Goal: Check status: Check status

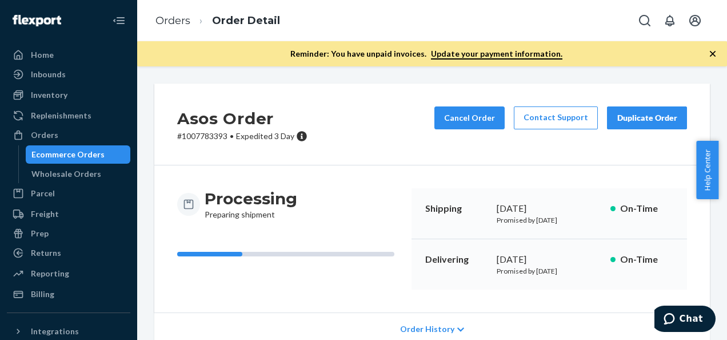
scroll to position [172, 0]
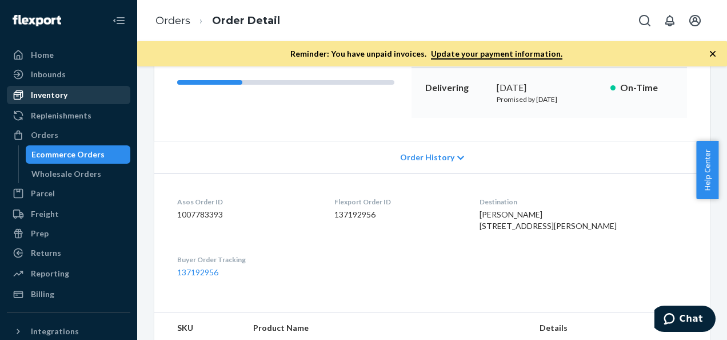
click at [39, 94] on div "Inventory" at bounding box center [49, 94] width 37 height 11
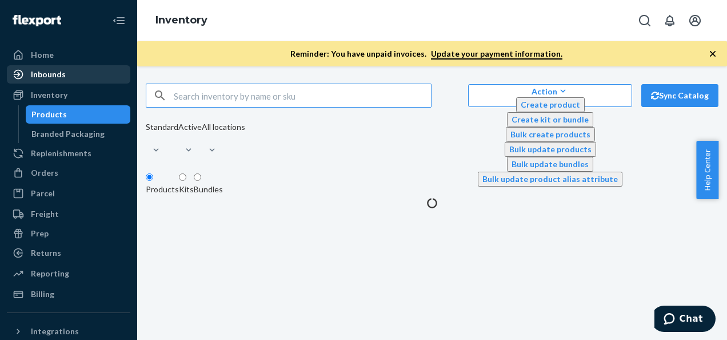
click at [41, 71] on div "Inbounds" at bounding box center [48, 74] width 35 height 11
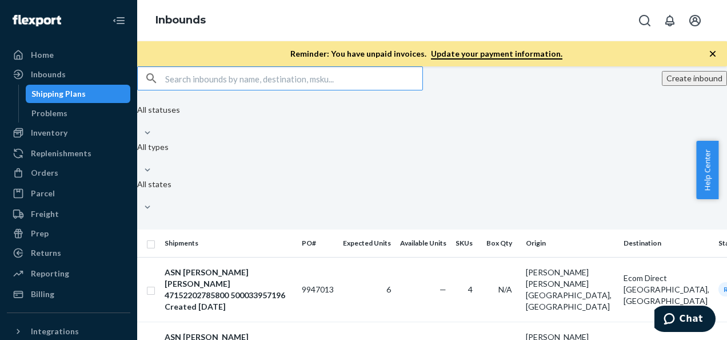
click at [389, 229] on th "Expected Units" at bounding box center [367, 242] width 57 height 27
click at [339, 229] on th "PO#" at bounding box center [317, 242] width 41 height 27
click at [158, 164] on div at bounding box center [147, 169] width 21 height 11
click at [138, 153] on input "All types" at bounding box center [137, 158] width 1 height 11
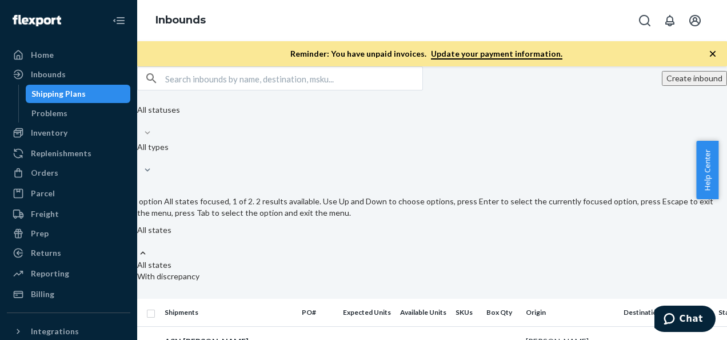
click at [469, 124] on div "All statuses All types option All states focused, 1 of 2. 2 results available. …" at bounding box center [432, 194] width 590 height 181
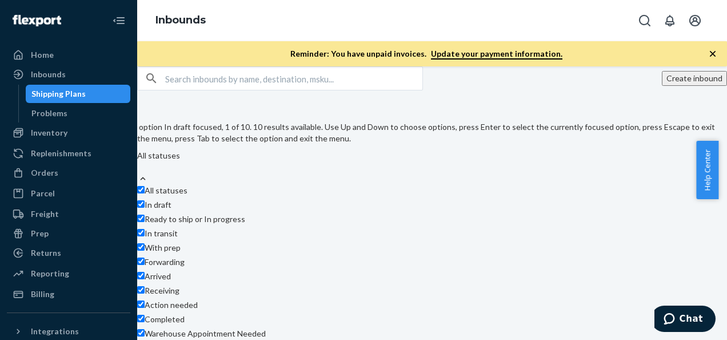
click at [540, 115] on div "Create inbound option In draft focused, 1 of 10. 10 results available. Use Up a…" at bounding box center [432, 242] width 590 height 353
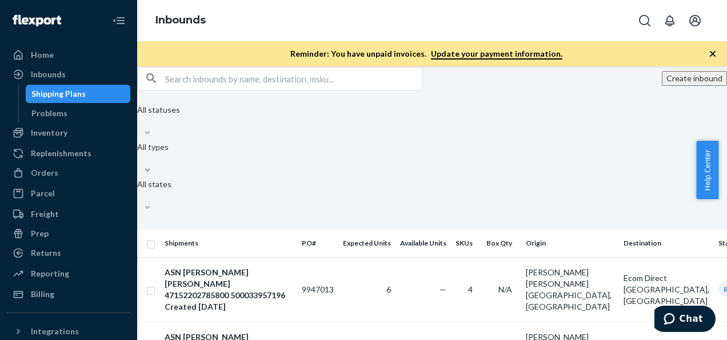
click at [715, 53] on icon "button" at bounding box center [712, 53] width 11 height 11
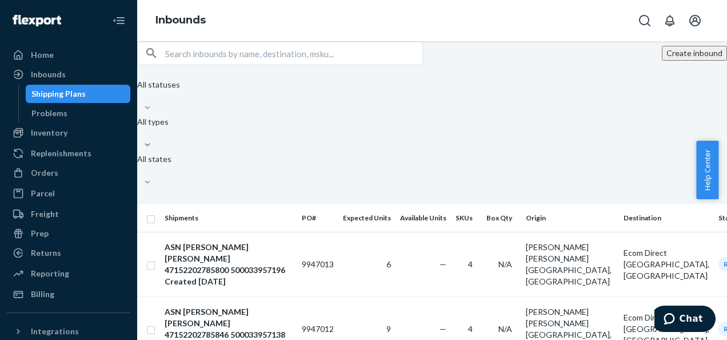
click at [217, 65] on input "text" at bounding box center [293, 53] width 257 height 23
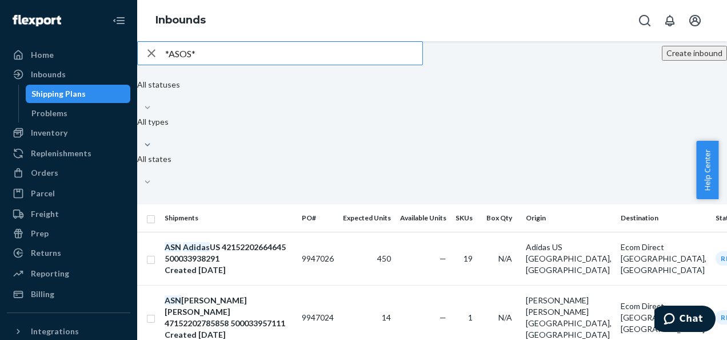
type input "*ASOS*"
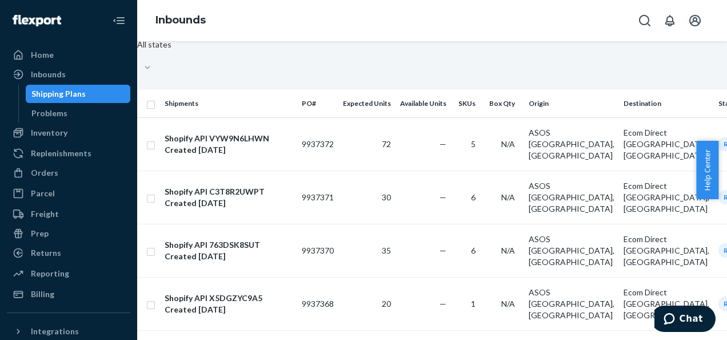
scroll to position [229, 0]
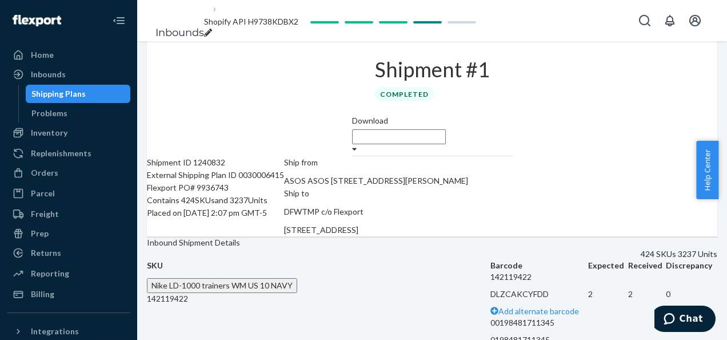
scroll to position [57, 0]
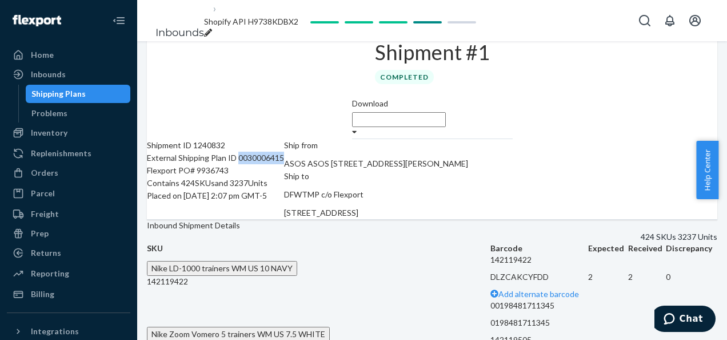
drag, startPoint x: 266, startPoint y: 160, endPoint x: 311, endPoint y: 165, distance: 44.8
click at [284, 164] on div "External Shipping Plan ID 0030006415" at bounding box center [215, 158] width 137 height 13
drag, startPoint x: 311, startPoint y: 165, endPoint x: 281, endPoint y: 205, distance: 49.9
click at [276, 212] on div "Shipment ID 1240832 External Shipping Plan ID 0030006415 Flexport PO# 9936743 C…" at bounding box center [215, 179] width 137 height 80
drag, startPoint x: 268, startPoint y: 160, endPoint x: 314, endPoint y: 162, distance: 46.4
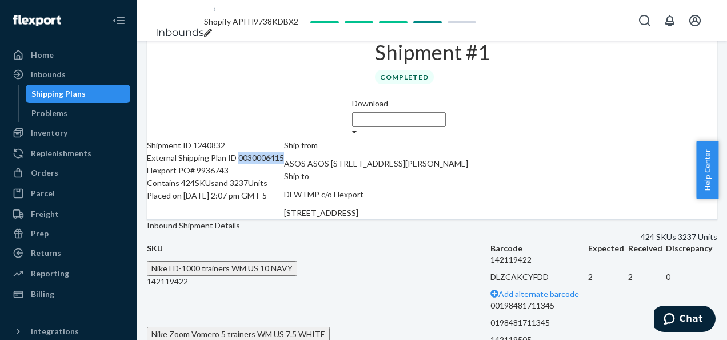
click at [284, 162] on div "External Shipping Plan ID 0030006415" at bounding box center [215, 158] width 137 height 13
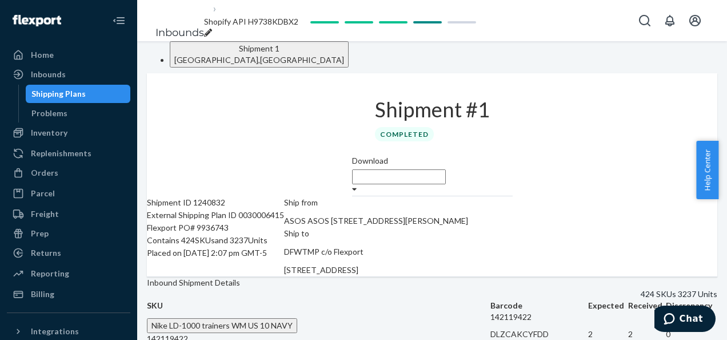
click at [352, 110] on div "Shipment #1 Completed" at bounding box center [432, 114] width 161 height 82
drag, startPoint x: 225, startPoint y: 18, endPoint x: 355, endPoint y: 29, distance: 130.3
click at [308, 29] on ol "Inbounds Shopify API H9738KDBX2" at bounding box center [226, 20] width 161 height 57
copy span "Shopify API H9738KDBX2"
